Goal: Information Seeking & Learning: Learn about a topic

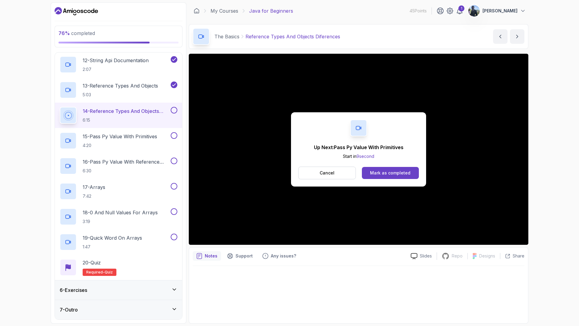
scroll to position [378, 0]
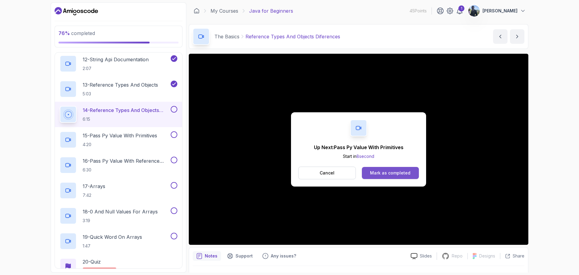
click at [413, 171] on button "Mark as completed" at bounding box center [390, 173] width 57 height 12
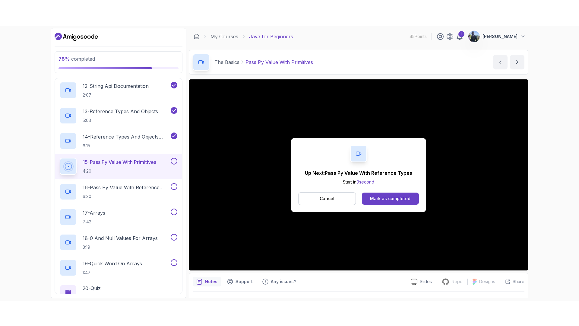
scroll to position [378, 0]
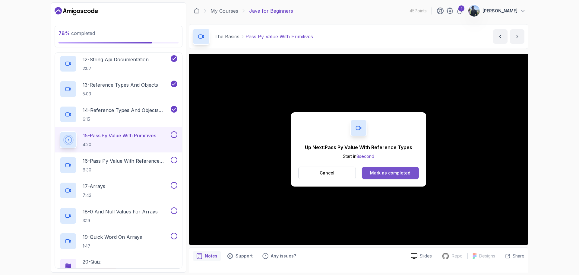
click at [406, 169] on button "Mark as completed" at bounding box center [390, 173] width 57 height 12
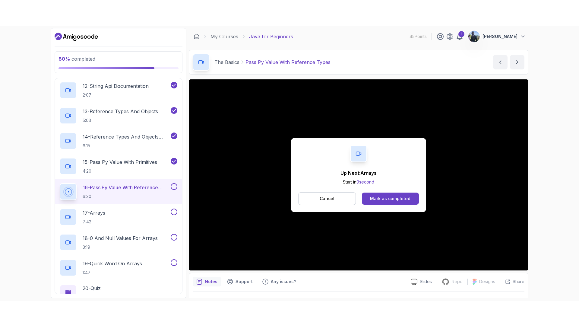
scroll to position [378, 0]
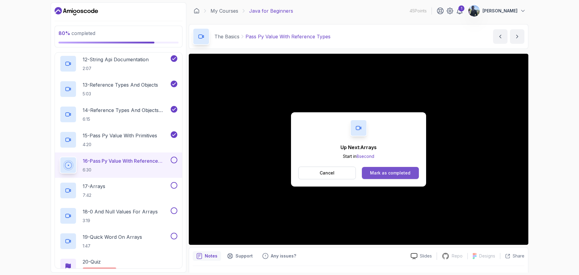
click at [393, 169] on button "Mark as completed" at bounding box center [390, 173] width 57 height 12
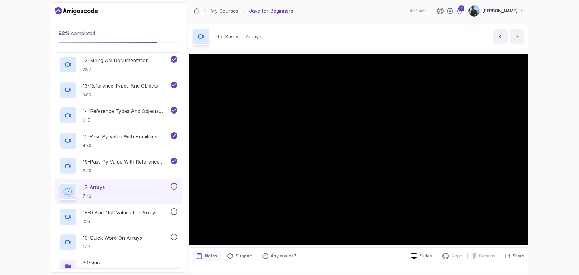
scroll to position [378, 0]
click at [521, 38] on button "next content" at bounding box center [517, 36] width 14 height 14
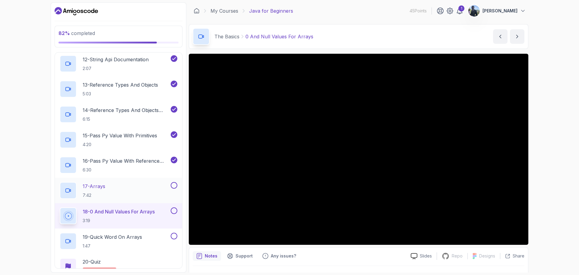
click at [172, 185] on button at bounding box center [174, 185] width 7 height 7
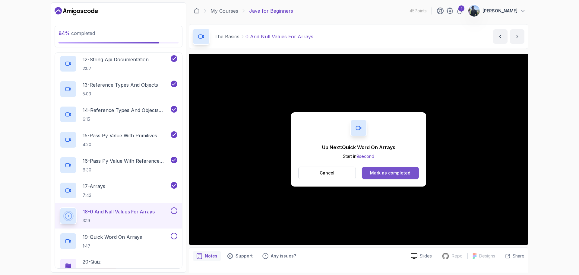
click at [418, 169] on button "Mark as completed" at bounding box center [390, 173] width 57 height 12
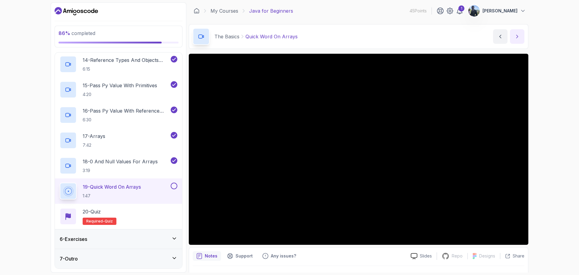
click at [517, 33] on button "next content" at bounding box center [517, 36] width 14 height 14
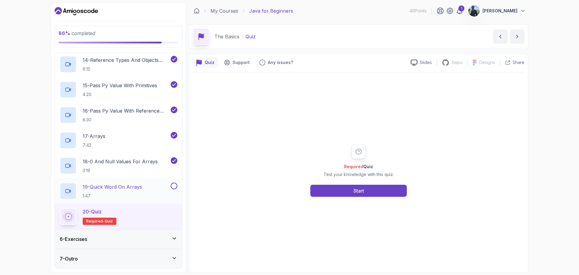
click at [174, 186] on button at bounding box center [174, 185] width 7 height 7
click at [365, 187] on button "Start" at bounding box center [358, 191] width 96 height 12
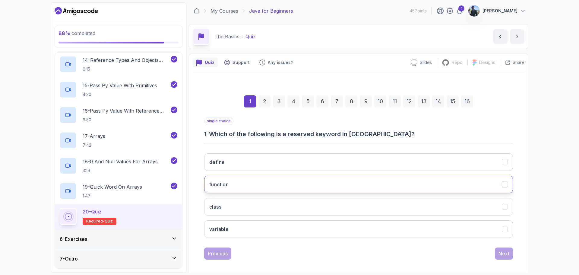
scroll to position [4, 0]
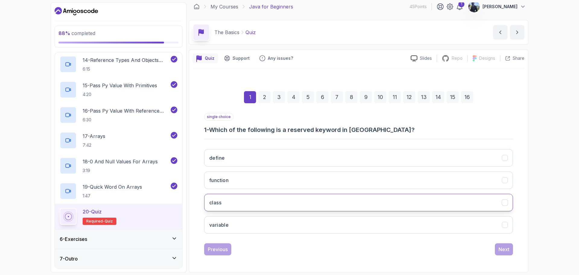
click at [443, 204] on button "class" at bounding box center [358, 202] width 309 height 17
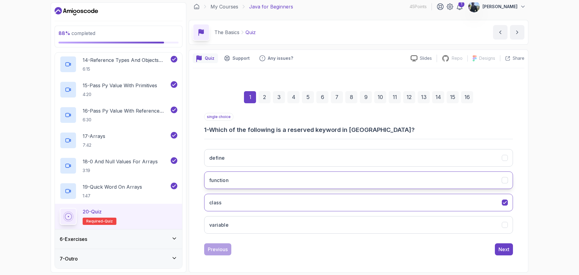
click at [462, 182] on button "function" at bounding box center [358, 179] width 309 height 17
click at [462, 201] on button "class" at bounding box center [358, 202] width 309 height 17
click at [503, 251] on div "Next" at bounding box center [503, 248] width 11 height 7
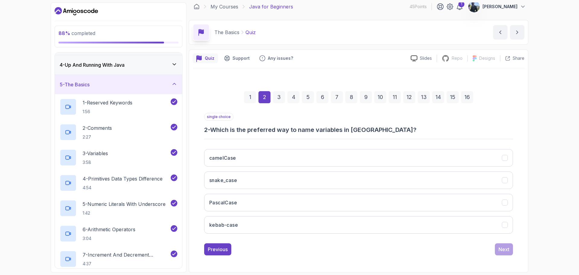
scroll to position [56, 0]
drag, startPoint x: 116, startPoint y: 153, endPoint x: 27, endPoint y: 128, distance: 92.4
click at [27, 128] on div "88 % completed 1 - Intro 2 - Understanding Java 3 - Environment Setup 4 - Up An…" at bounding box center [289, 137] width 579 height 275
click at [375, 152] on button "camelCase" at bounding box center [358, 157] width 309 height 17
click at [504, 249] on div "Next" at bounding box center [503, 248] width 11 height 7
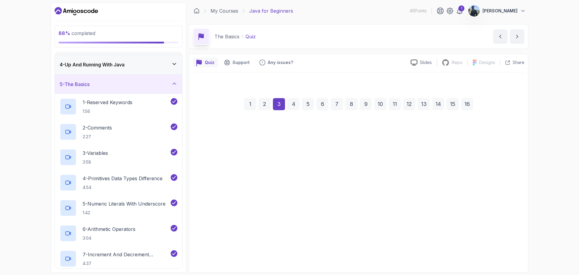
scroll to position [0, 0]
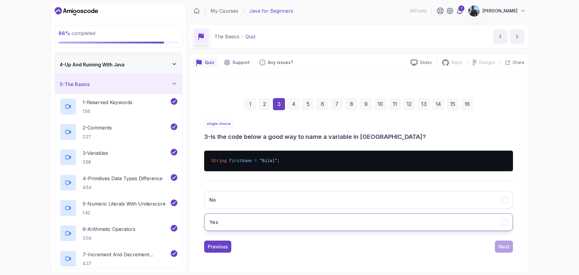
click at [362, 219] on button "Yes" at bounding box center [358, 221] width 309 height 17
click at [510, 245] on button "Next" at bounding box center [504, 246] width 18 height 12
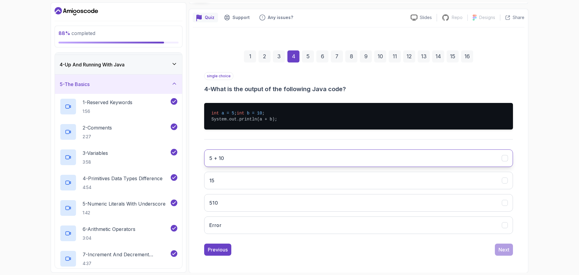
scroll to position [45, 0]
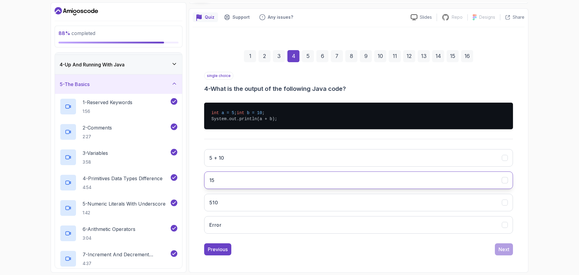
click at [432, 189] on button "15" at bounding box center [358, 179] width 309 height 17
click at [501, 253] on div "Next" at bounding box center [503, 248] width 11 height 7
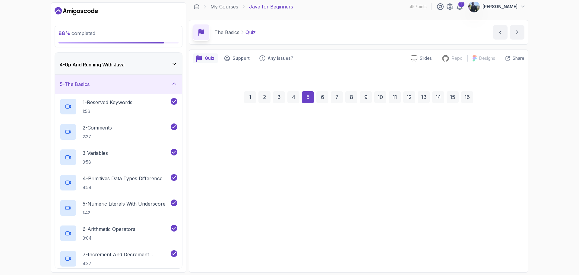
scroll to position [4, 0]
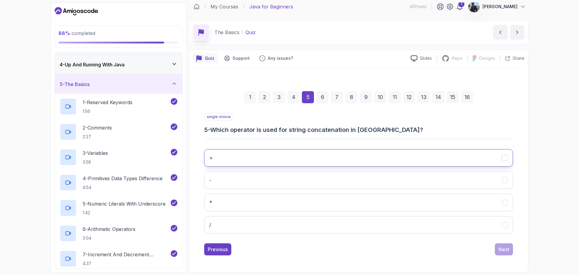
click at [303, 154] on button "+" at bounding box center [358, 157] width 309 height 17
click at [503, 250] on div "Next" at bounding box center [503, 248] width 11 height 7
click at [376, 154] on button "getLength()" at bounding box center [358, 157] width 309 height 17
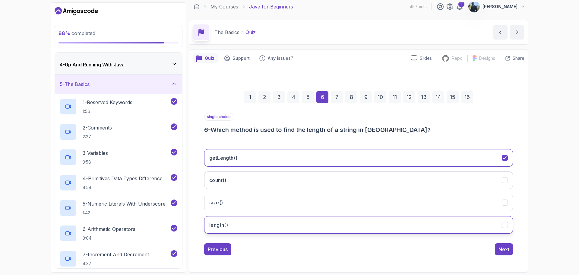
click at [327, 225] on button "length()" at bounding box center [358, 224] width 309 height 17
click at [502, 248] on div "Next" at bounding box center [503, 248] width 11 height 7
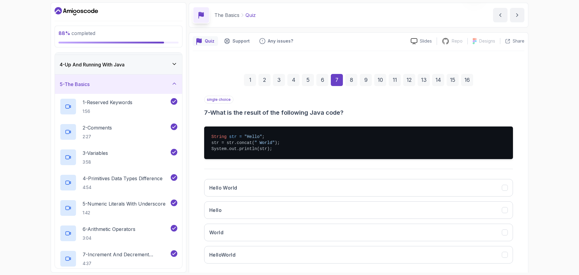
scroll to position [51, 0]
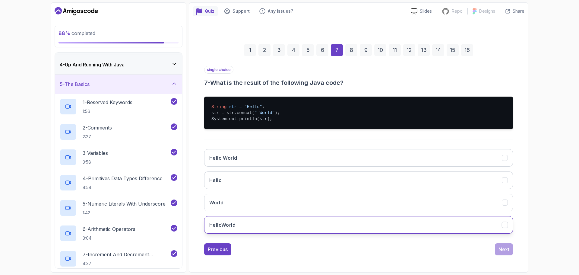
click at [324, 223] on button "HelloWorld" at bounding box center [358, 224] width 309 height 17
click at [500, 248] on div "Next" at bounding box center [503, 248] width 11 height 7
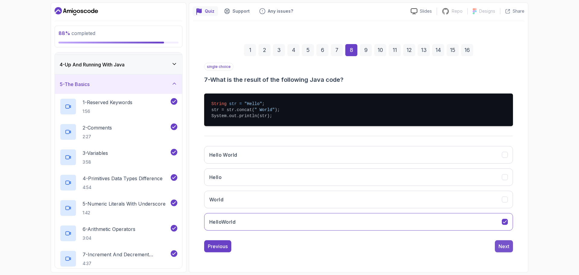
scroll to position [4, 0]
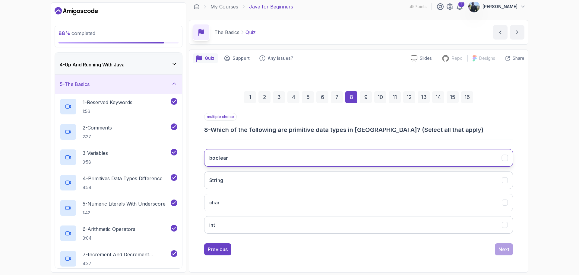
click at [406, 158] on button "boolean" at bounding box center [358, 157] width 309 height 17
click at [383, 208] on button "char" at bounding box center [358, 202] width 309 height 17
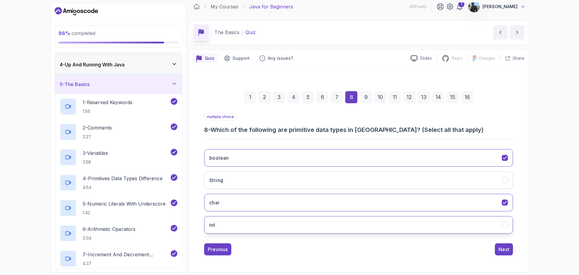
click at [399, 221] on button "int" at bounding box center [358, 224] width 309 height 17
click at [501, 249] on div "Next" at bounding box center [503, 248] width 11 height 7
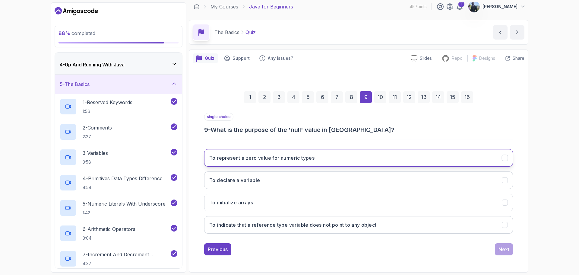
click at [453, 158] on button "To represent a zero value for numeric types" at bounding box center [358, 157] width 309 height 17
click at [487, 225] on button "To indicate that a reference type variable does not point to any object" at bounding box center [358, 224] width 309 height 17
click at [506, 251] on div "Next" at bounding box center [503, 248] width 11 height 7
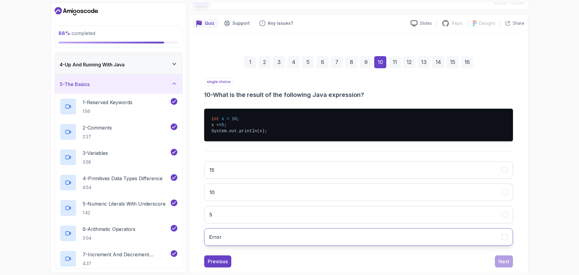
scroll to position [39, 0]
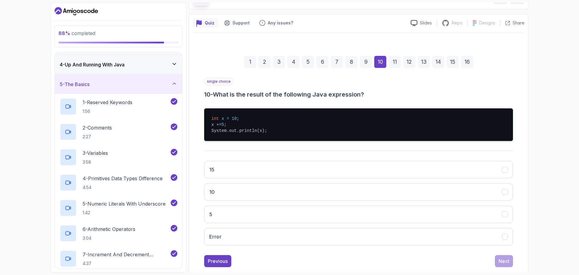
click at [306, 160] on div "15 10 5 Error" at bounding box center [358, 203] width 309 height 94
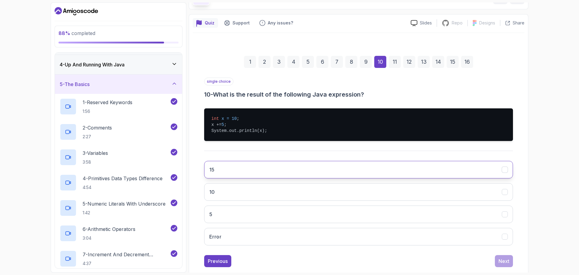
click at [368, 169] on button "15" at bounding box center [358, 169] width 309 height 17
click at [510, 259] on button "Next" at bounding box center [504, 261] width 18 height 12
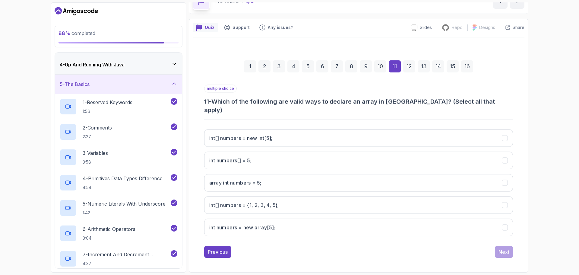
scroll to position [27, 0]
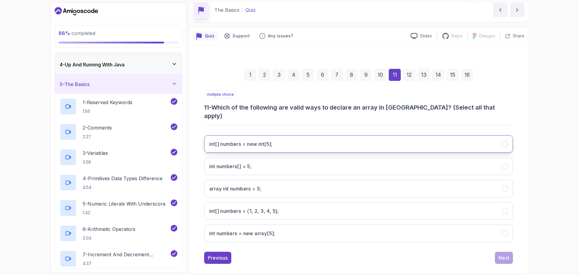
click at [487, 140] on int;"] "int[] numbers = new int[5];" at bounding box center [358, 143] width 309 height 17
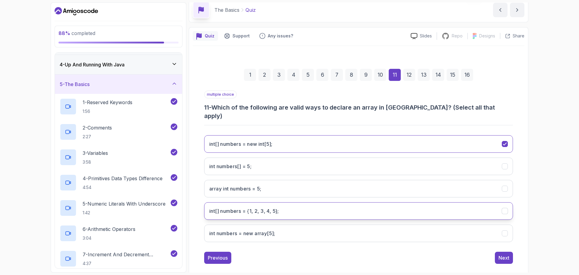
click at [497, 202] on 5};"] "int[] numbers = {1, 2, 3, 4, 5};" at bounding box center [358, 210] width 309 height 17
click at [501, 254] on div "Next" at bounding box center [503, 257] width 11 height 7
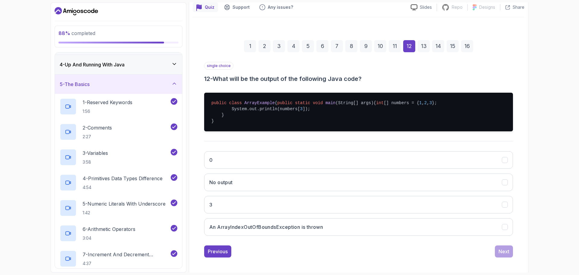
scroll to position [55, 0]
drag, startPoint x: 265, startPoint y: 125, endPoint x: 251, endPoint y: 123, distance: 14.4
click at [251, 123] on pre "public class ArrayExample { public static void main (String[] args) { int [] nu…" at bounding box center [358, 111] width 309 height 39
click at [306, 116] on pre "public class ArrayExample { public static void main (String[] args) { int [] nu…" at bounding box center [358, 111] width 309 height 39
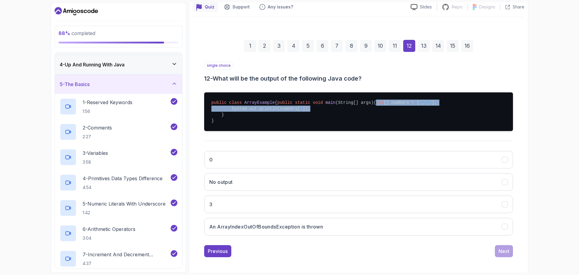
drag, startPoint x: 306, startPoint y: 120, endPoint x: 230, endPoint y: 117, distance: 75.5
click at [230, 117] on pre "public class ArrayExample { public static void main (String[] args) { int [] nu…" at bounding box center [358, 111] width 309 height 39
copy pre "int [] numbers = { 1 , 2 , 3 }; System.out.println(numbers[ 3 ]);"
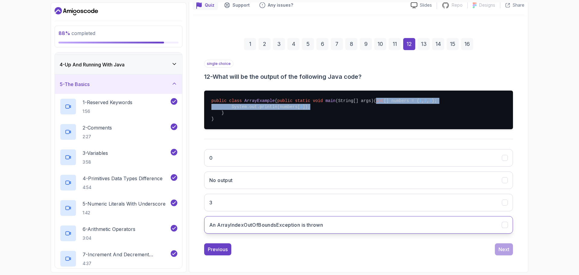
click at [326, 230] on button "An ArrayIndexOutOfBoundsException is thrown" at bounding box center [358, 224] width 309 height 17
click at [504, 251] on div "Next" at bounding box center [503, 248] width 11 height 7
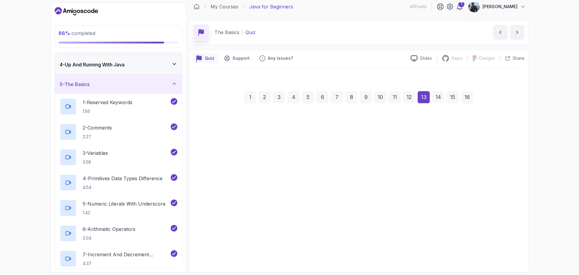
scroll to position [4, 0]
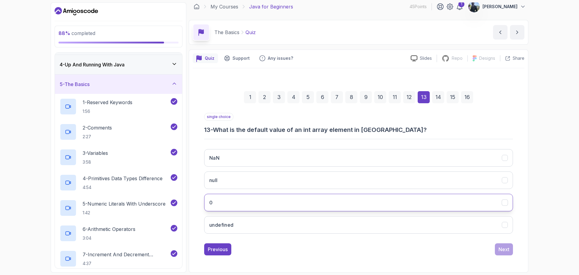
click at [289, 203] on button "0" at bounding box center [358, 202] width 309 height 17
click at [508, 251] on div "Next" at bounding box center [503, 248] width 11 height 7
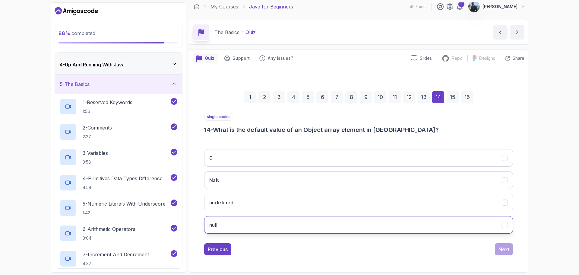
click at [388, 220] on button "null" at bounding box center [358, 224] width 309 height 17
click at [503, 251] on div "Next" at bounding box center [503, 248] width 11 height 7
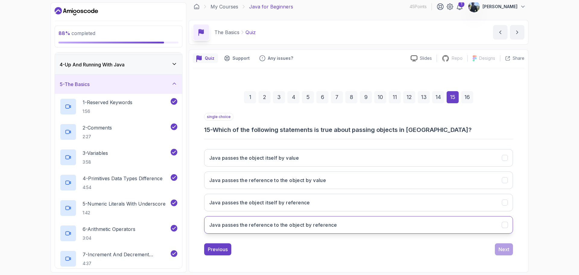
click at [346, 227] on button "Java passes the reference to the object by reference" at bounding box center [358, 224] width 309 height 17
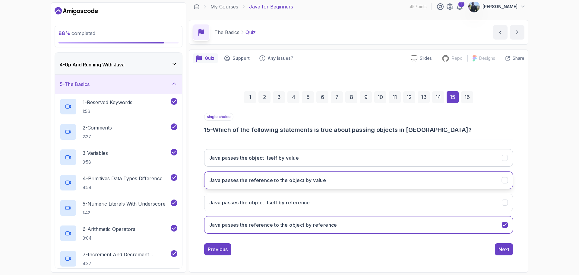
click at [375, 176] on button "Java passes the reference to the object by value" at bounding box center [358, 179] width 309 height 17
click at [501, 186] on button "Java passes the reference to the object by value" at bounding box center [358, 179] width 309 height 17
click at [526, 181] on div "Quiz Support Any issues? Slides Repo Repository not available Designs Design no…" at bounding box center [358, 160] width 339 height 223
drag, startPoint x: 215, startPoint y: 128, endPoint x: 340, endPoint y: 219, distance: 154.4
click at [340, 219] on div "single choice 15 - Which of the following statements is true about passing obje…" at bounding box center [358, 175] width 309 height 125
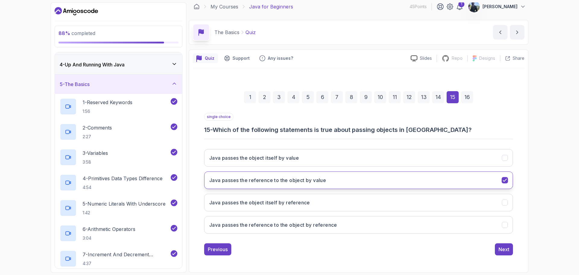
copy div "Which of the following statements is true about passing objects in Java? Java p…"
click at [365, 153] on button "Java passes the object itself by value" at bounding box center [358, 157] width 309 height 17
click at [535, 150] on div "88 % completed 1 - Intro 2 - Understanding Java 3 - Environment Setup 4 - Up An…" at bounding box center [289, 137] width 579 height 275
click at [500, 184] on button "Java passes the reference to the object by value" at bounding box center [358, 179] width 309 height 17
click at [505, 246] on div "Next" at bounding box center [503, 248] width 11 height 7
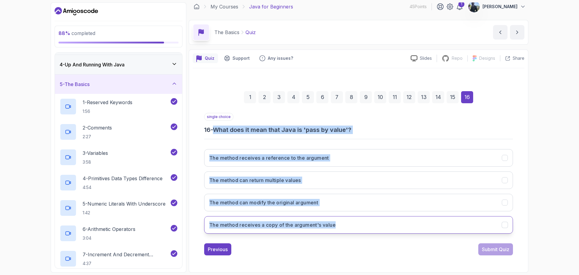
drag, startPoint x: 218, startPoint y: 129, endPoint x: 350, endPoint y: 224, distance: 162.4
click at [350, 224] on div "single choice 16 - What does it mean that Java is 'pass by value'? The method r…" at bounding box center [358, 175] width 309 height 125
copy div "What does it mean that Java is 'pass by value'? The method receives a reference…"
click at [579, 161] on div "88 % completed 1 - Intro 2 - Understanding Java 3 - Environment Setup 4 - Up An…" at bounding box center [289, 137] width 579 height 275
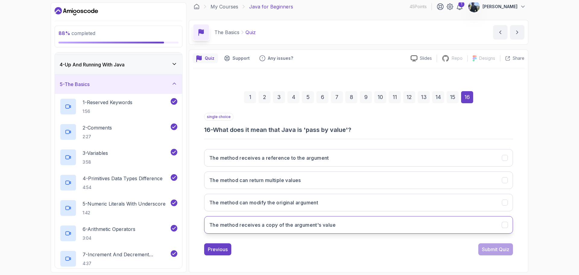
click at [497, 230] on button "The method receives a copy of the argument's value" at bounding box center [358, 224] width 309 height 17
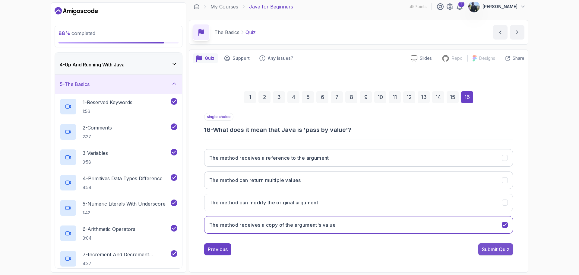
click at [504, 249] on div "Submit Quiz" at bounding box center [495, 248] width 27 height 7
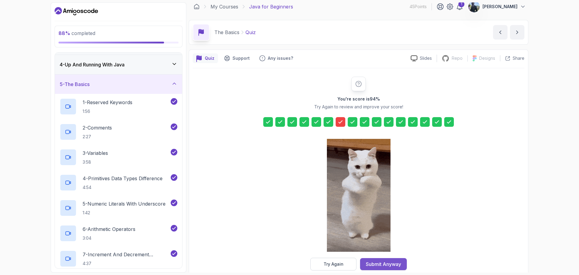
click at [399, 264] on div "Submit Anyway" at bounding box center [383, 263] width 35 height 7
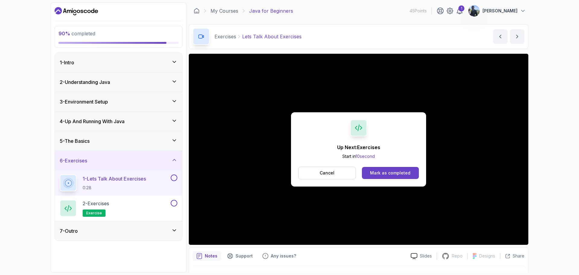
scroll to position [14, 0]
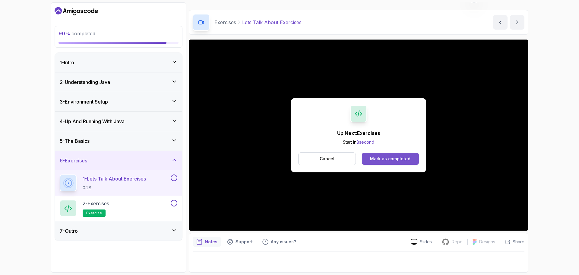
click at [406, 161] on div "Mark as completed" at bounding box center [390, 159] width 40 height 6
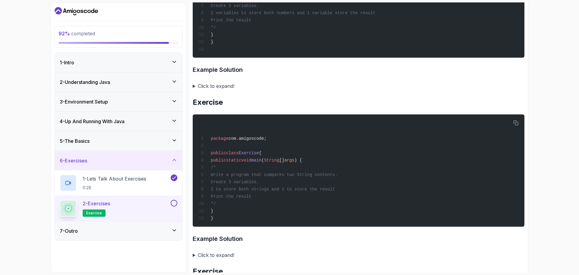
scroll to position [526, 0]
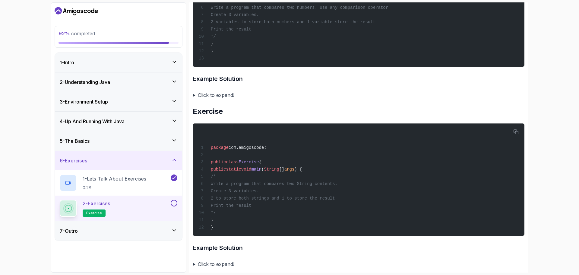
click at [194, 99] on summary "Click to expand!" at bounding box center [359, 95] width 332 height 8
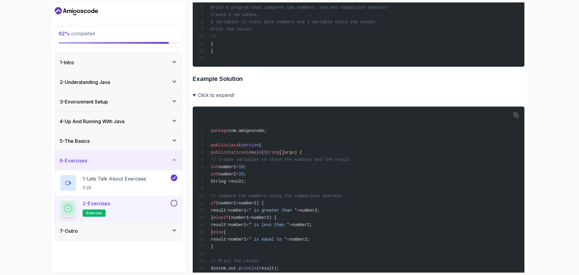
click at [194, 99] on summary "Click to expand!" at bounding box center [359, 95] width 332 height 8
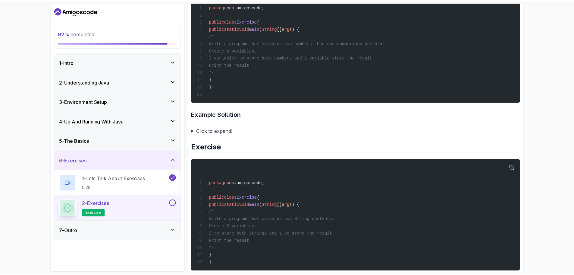
scroll to position [0, 0]
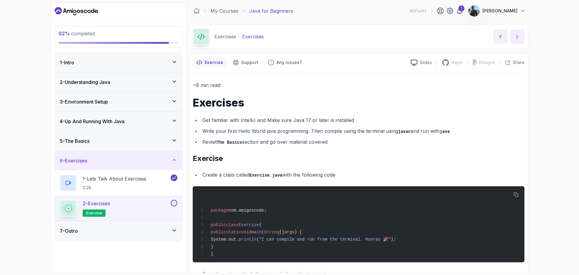
click at [517, 34] on icon "next content" at bounding box center [517, 36] width 6 height 6
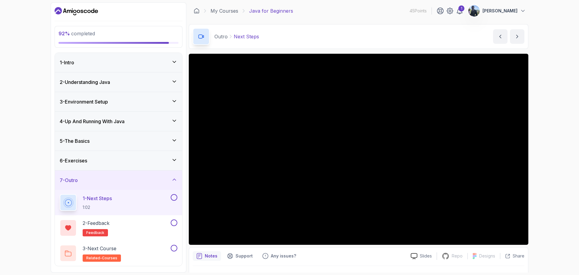
click at [175, 158] on icon at bounding box center [174, 160] width 6 height 6
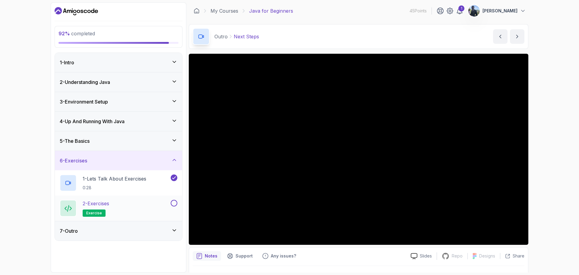
click at [175, 204] on button at bounding box center [174, 203] width 7 height 7
click at [173, 158] on icon at bounding box center [174, 160] width 6 height 6
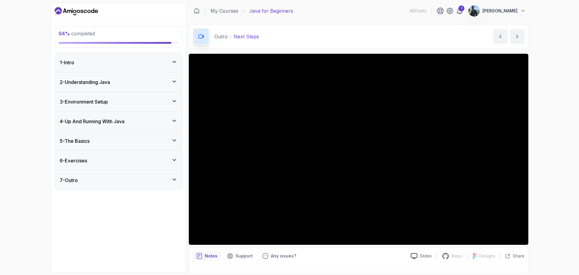
click at [174, 179] on icon at bounding box center [174, 179] width 6 height 6
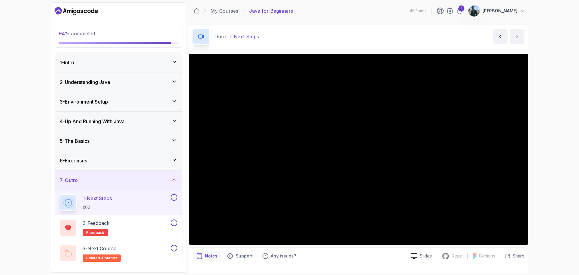
click at [142, 198] on div "1 - Next Steps 1:02" at bounding box center [115, 202] width 110 height 17
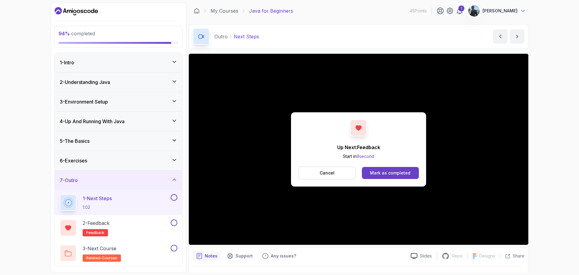
click at [413, 180] on div "Up Next: Feedback Start in 9 second Cancel Mark as completed" at bounding box center [358, 149] width 135 height 74
click at [407, 175] on div "Mark as completed" at bounding box center [390, 173] width 40 height 6
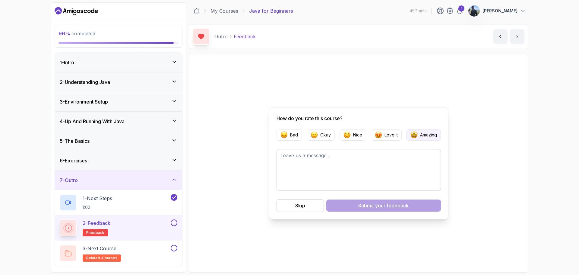
click at [431, 131] on button "Amazing" at bounding box center [423, 134] width 34 height 11
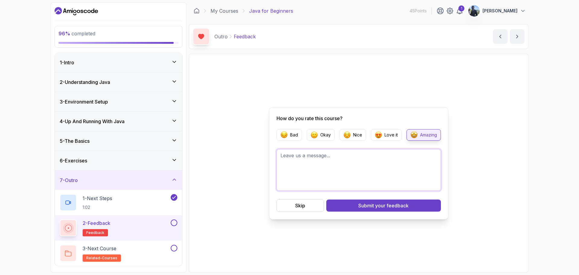
click at [384, 160] on textarea at bounding box center [358, 170] width 164 height 42
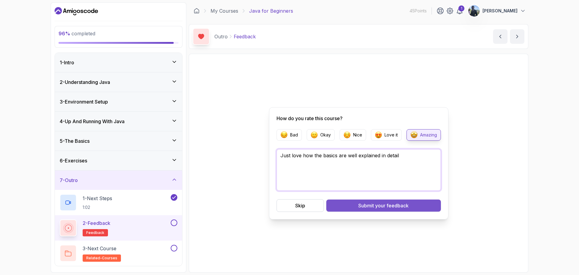
type textarea "Just love how the basics are well explained in detail"
click at [400, 202] on span "your feedback" at bounding box center [391, 205] width 33 height 7
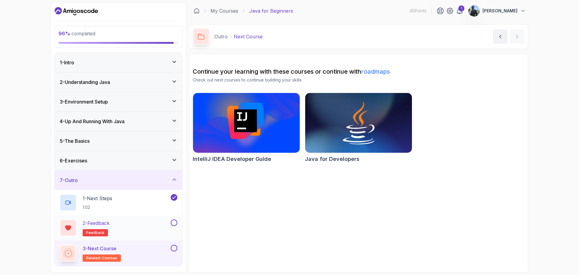
click at [173, 223] on button at bounding box center [174, 222] width 7 height 7
click at [351, 144] on img at bounding box center [358, 122] width 112 height 63
click at [174, 248] on button at bounding box center [174, 247] width 7 height 7
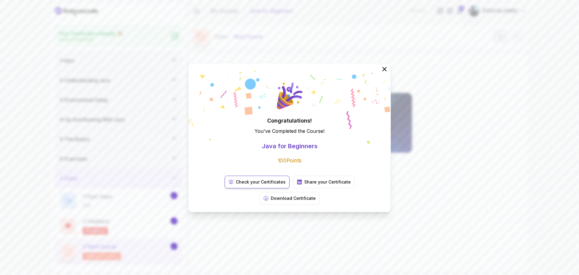
click at [244, 185] on p "Check your Certificates" at bounding box center [261, 182] width 50 height 6
click at [320, 192] on button "Download Certificate" at bounding box center [290, 198] width 60 height 13
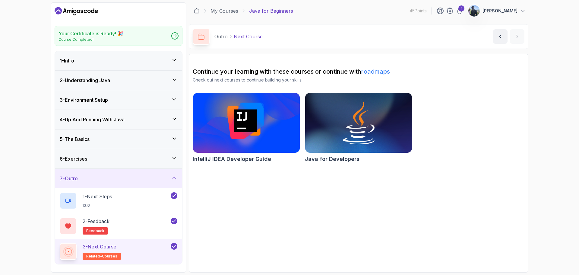
click at [513, 7] on button "rachid sahane" at bounding box center [497, 11] width 58 height 12
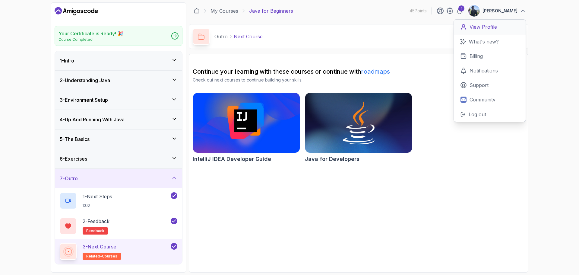
click at [494, 28] on p "View Profile" at bounding box center [482, 26] width 27 height 7
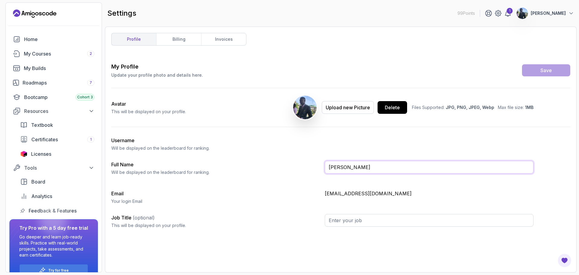
click at [367, 165] on input "rachid sahane" at bounding box center [429, 167] width 209 height 13
type input "NGATCHA SAHANE RACHID ALIM"
click at [385, 217] on input "Job Title (optional)" at bounding box center [429, 220] width 209 height 13
type input "j"
type input "JAVA DEVELOPER"
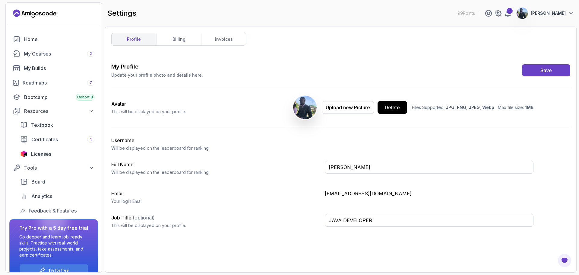
click at [426, 202] on div "Email Your login Email rachidsahane007@gmail.com" at bounding box center [322, 197] width 422 height 14
click at [539, 71] on button "Save" at bounding box center [546, 70] width 48 height 12
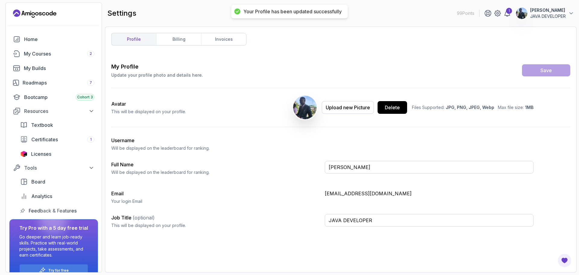
click at [179, 46] on div "profile billing invoices My Profile Update your profile photo and details here.…" at bounding box center [340, 149] width 459 height 233
click at [175, 42] on link "billing" at bounding box center [178, 39] width 45 height 12
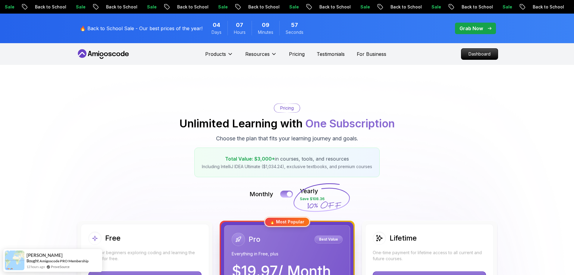
click at [282, 195] on button at bounding box center [286, 193] width 13 height 7
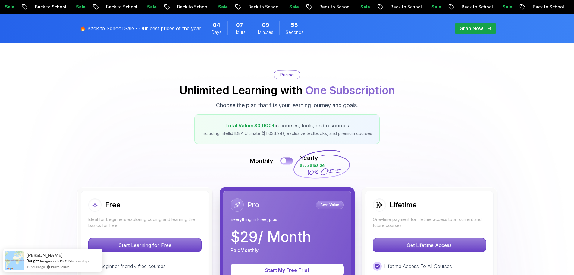
scroll to position [35, 0]
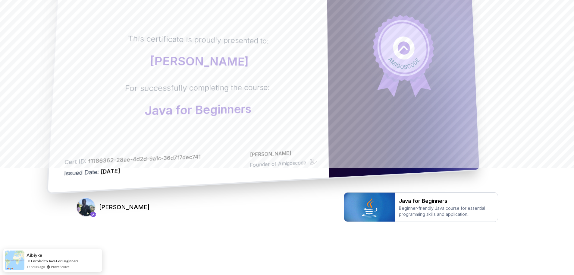
scroll to position [41, 0]
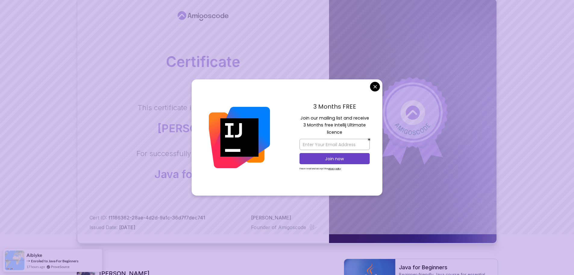
click at [376, 88] on body "Certificate This certificate is proudly presented to: rachid sahane For success…" at bounding box center [287, 150] width 574 height 382
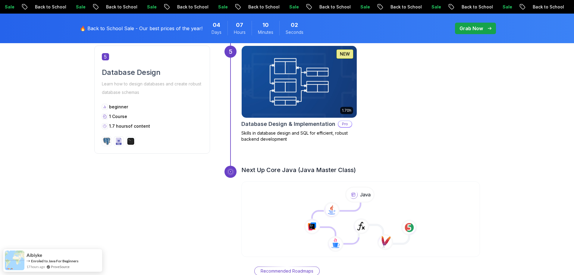
scroll to position [931, 0]
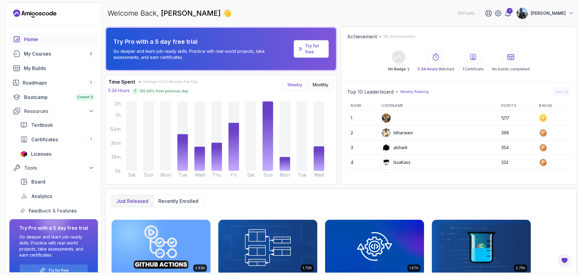
click at [497, 146] on td "354" at bounding box center [516, 147] width 38 height 15
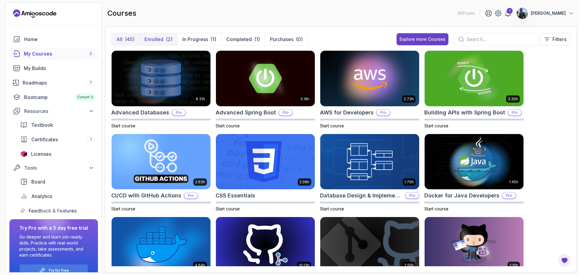
drag, startPoint x: 140, startPoint y: 32, endPoint x: 143, endPoint y: 34, distance: 3.9
click at [140, 32] on div "All (45) Enrolled (2) In Progress (1) Completed (1) Purchases (0) Explore more …" at bounding box center [341, 150] width 472 height 246
click at [143, 34] on button "Enrolled (2)" at bounding box center [158, 39] width 38 height 12
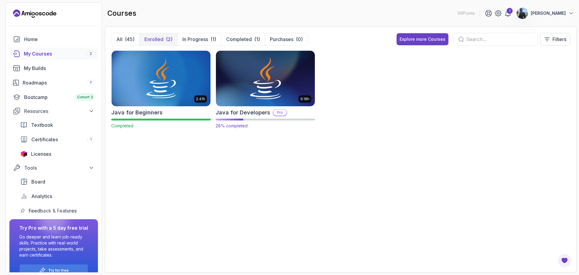
click at [268, 87] on img at bounding box center [265, 78] width 104 height 58
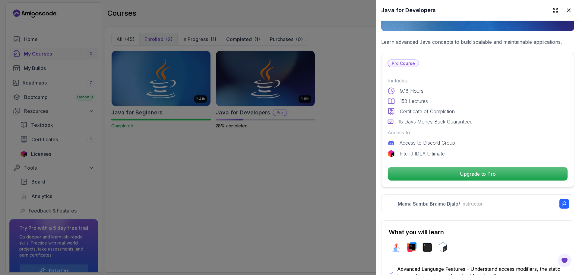
scroll to position [109, 0]
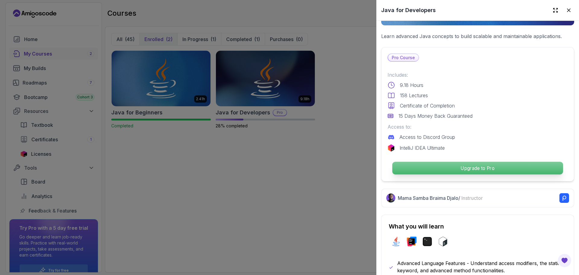
click at [461, 170] on p "Upgrade to Pro" at bounding box center [477, 168] width 171 height 13
